Goal: Find specific page/section: Find specific page/section

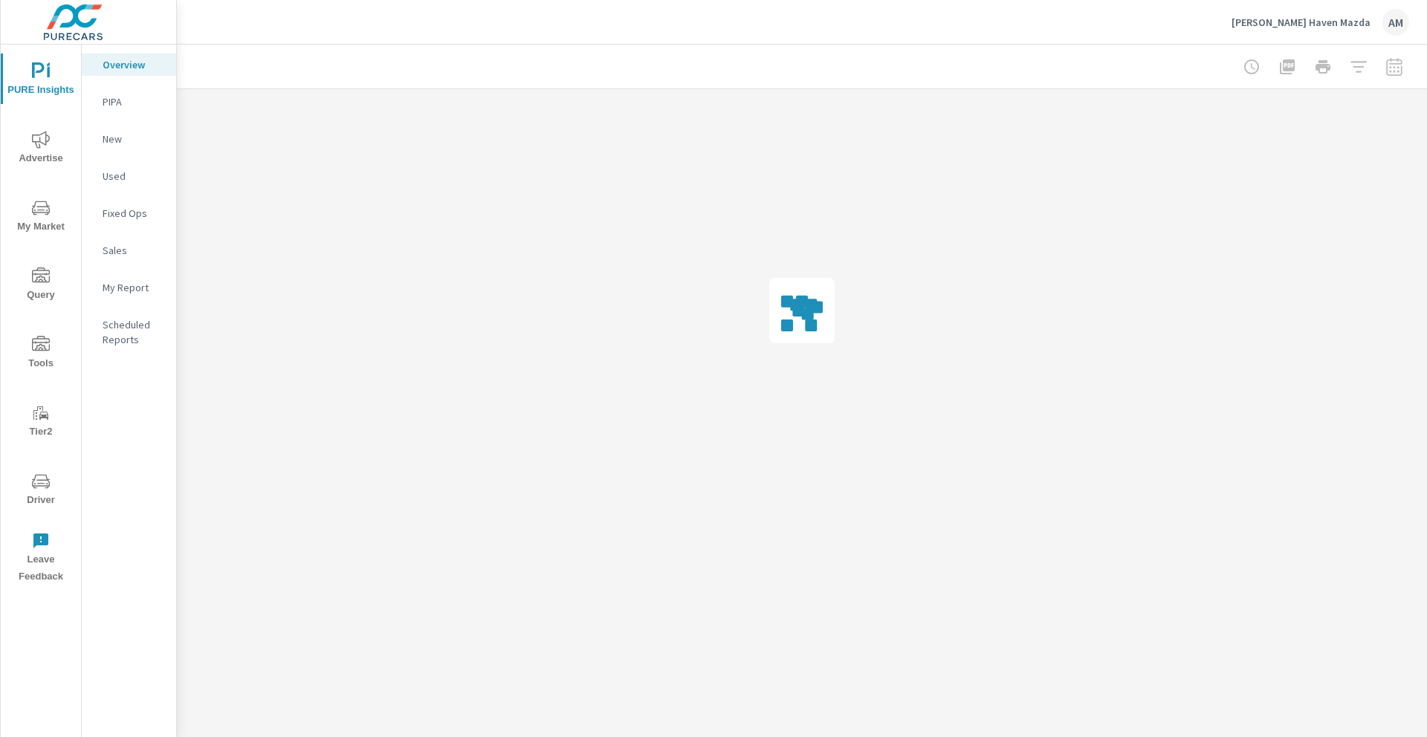
click at [38, 227] on span "My Market" at bounding box center [40, 217] width 71 height 36
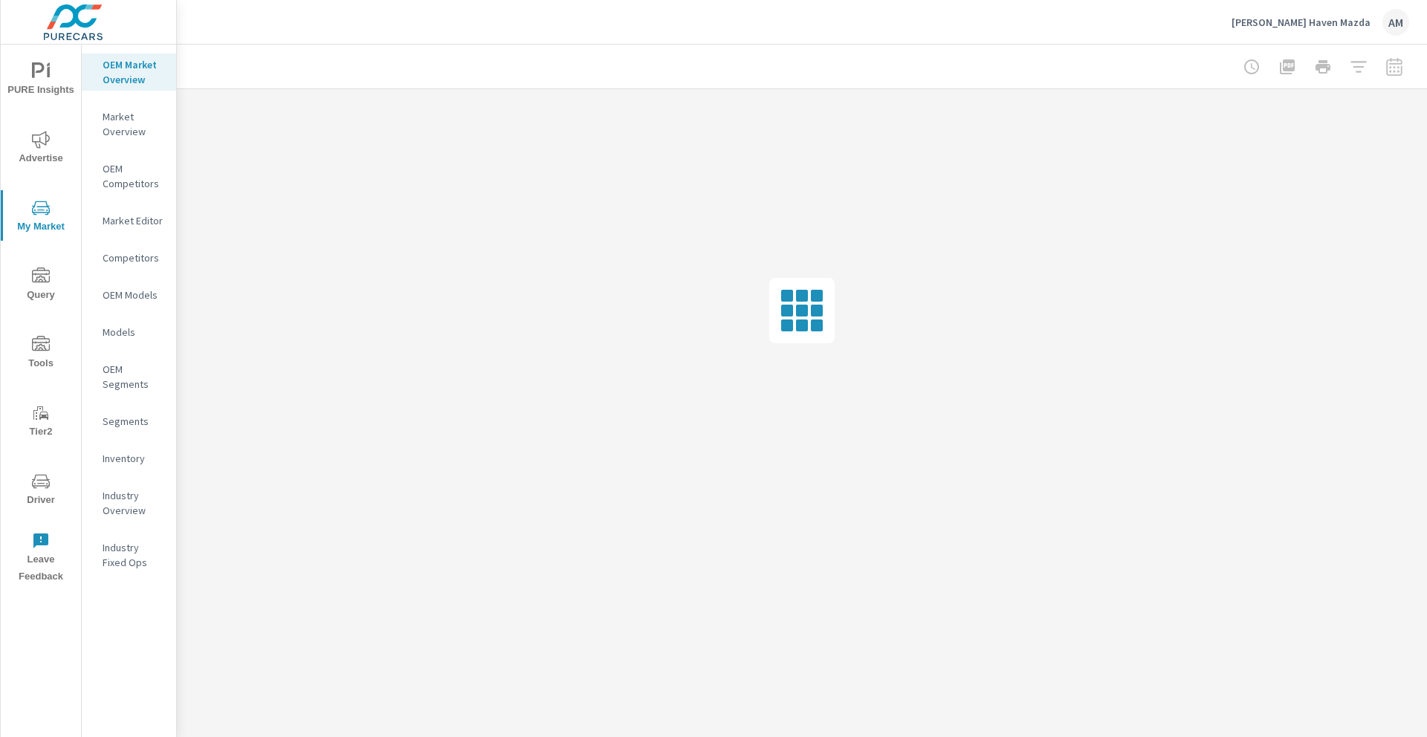
click at [128, 138] on p "Market Overview" at bounding box center [134, 124] width 62 height 30
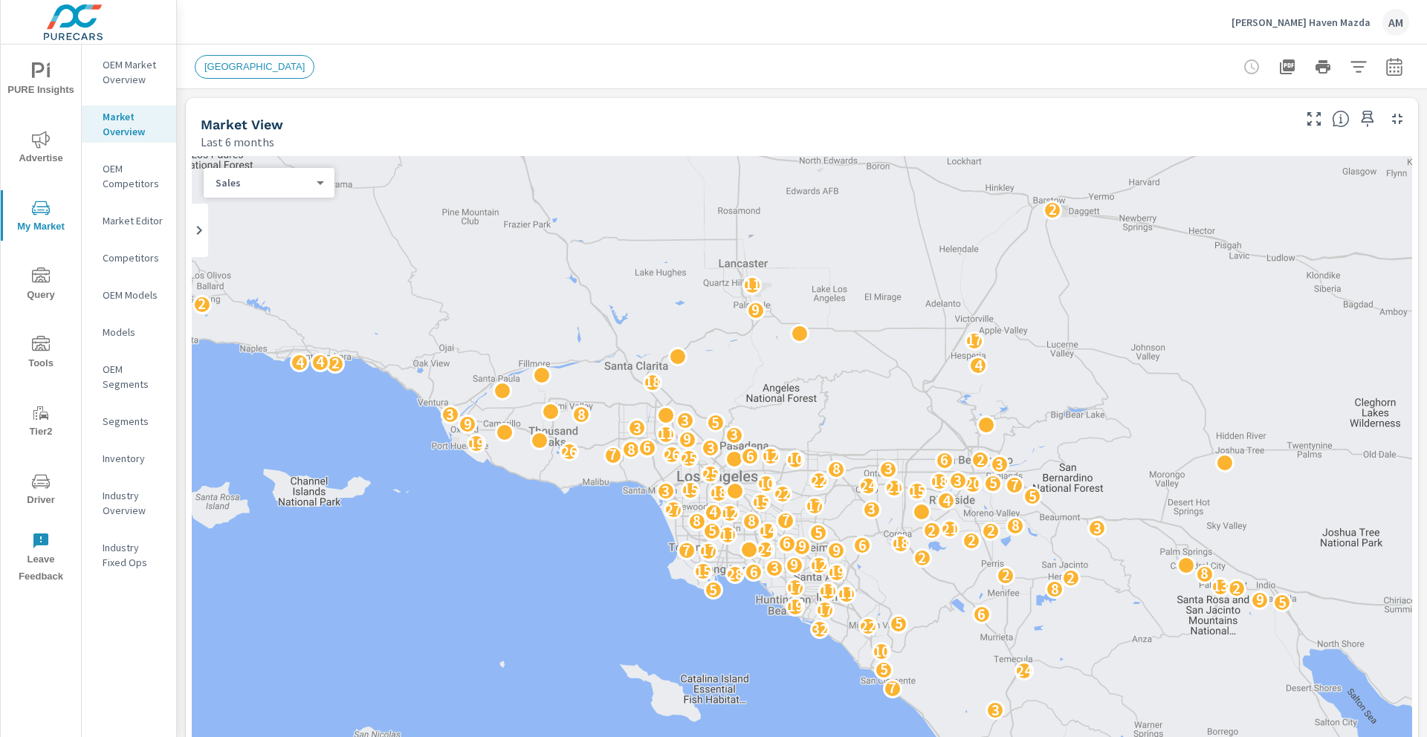
scroll to position [1, 0]
click at [120, 228] on div "Market Editor" at bounding box center [129, 221] width 94 height 22
